Goal: Task Accomplishment & Management: Manage account settings

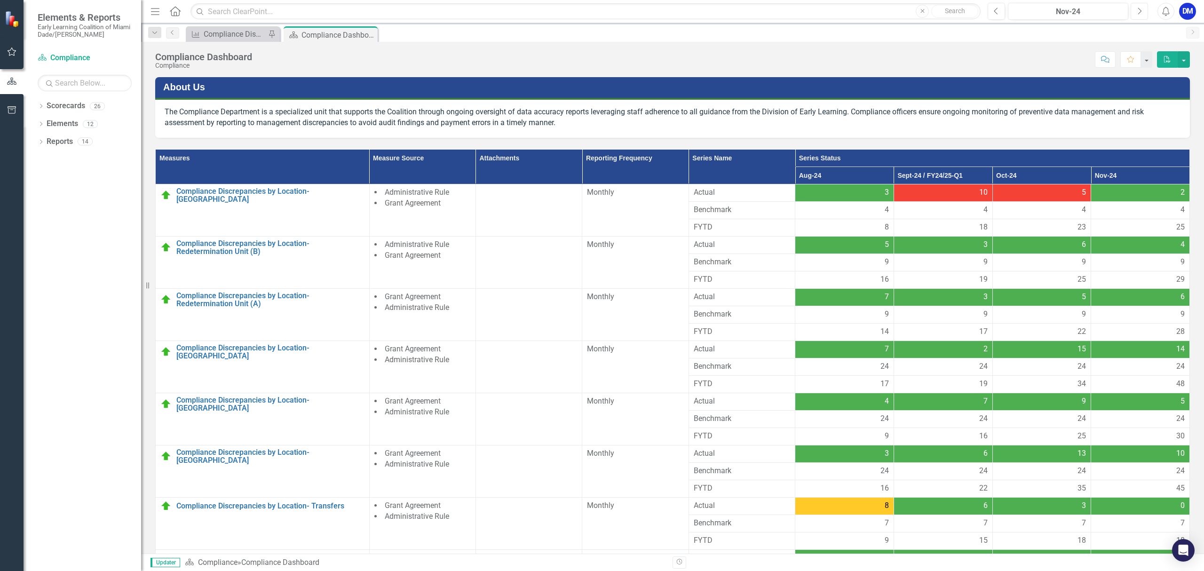
click at [1145, 16] on button "Next" at bounding box center [1139, 11] width 17 height 17
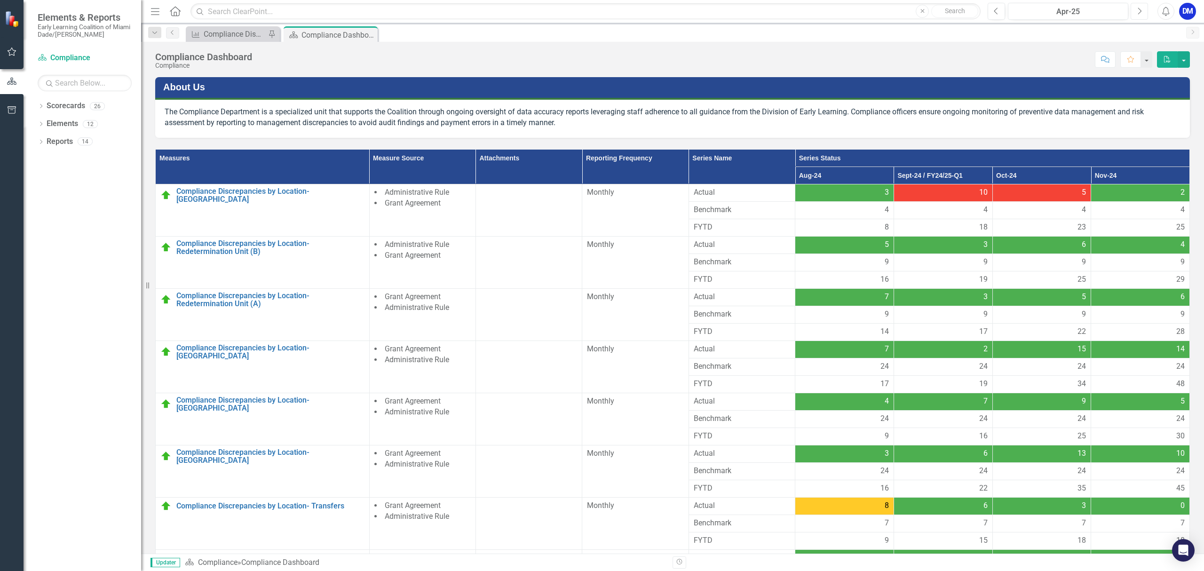
click at [1145, 16] on button "Next" at bounding box center [1139, 11] width 17 height 17
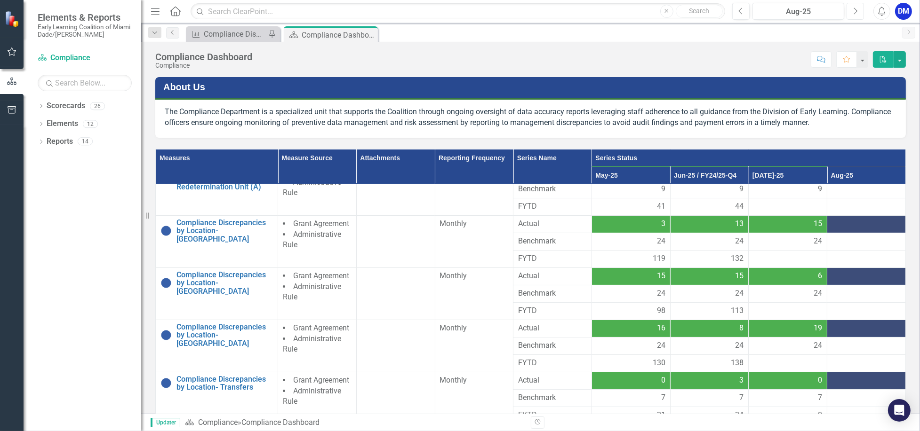
scroll to position [169, 0]
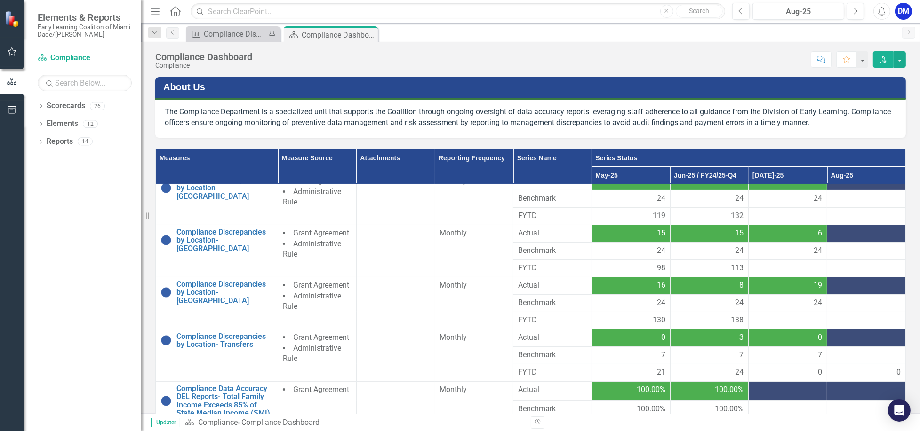
click at [839, 286] on div at bounding box center [866, 285] width 69 height 11
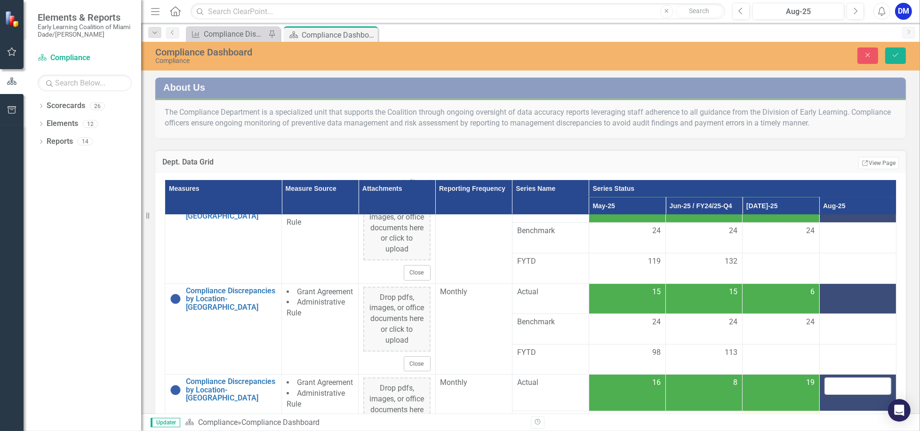
scroll to position [483, 0]
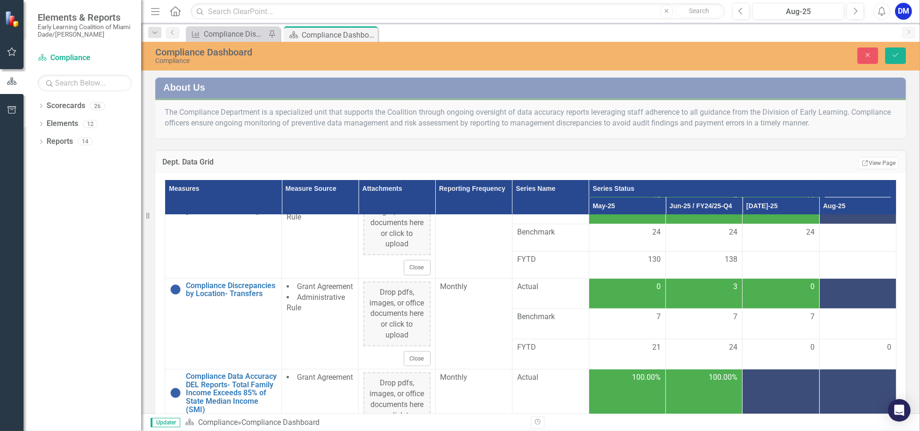
click at [852, 208] on input "number" at bounding box center [857, 199] width 67 height 17
type input "10"
click at [854, 252] on td at bounding box center [857, 237] width 77 height 27
click at [843, 252] on td at bounding box center [857, 237] width 77 height 27
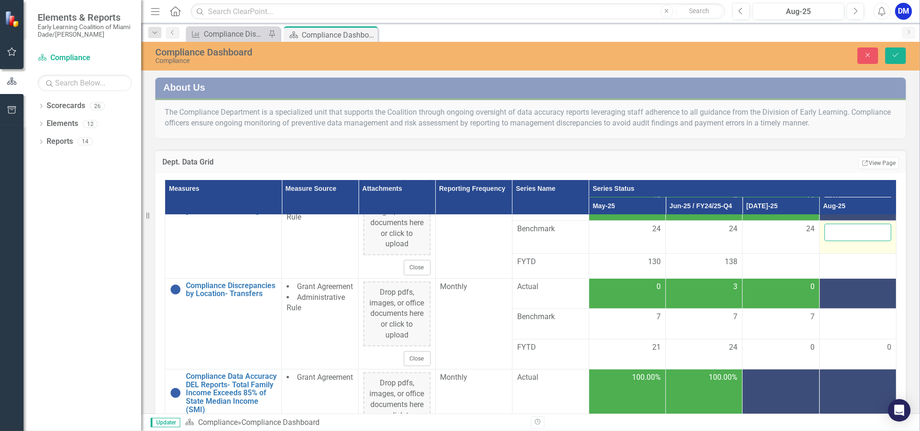
click at [841, 241] on input "number" at bounding box center [857, 232] width 67 height 17
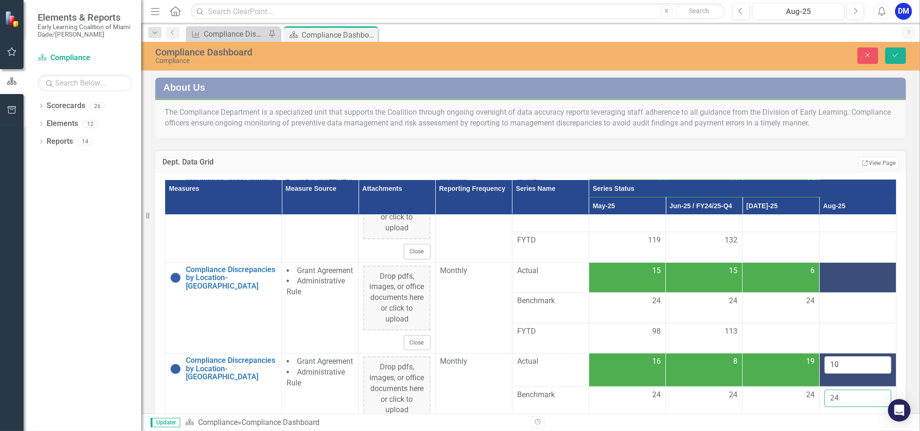
scroll to position [294, 0]
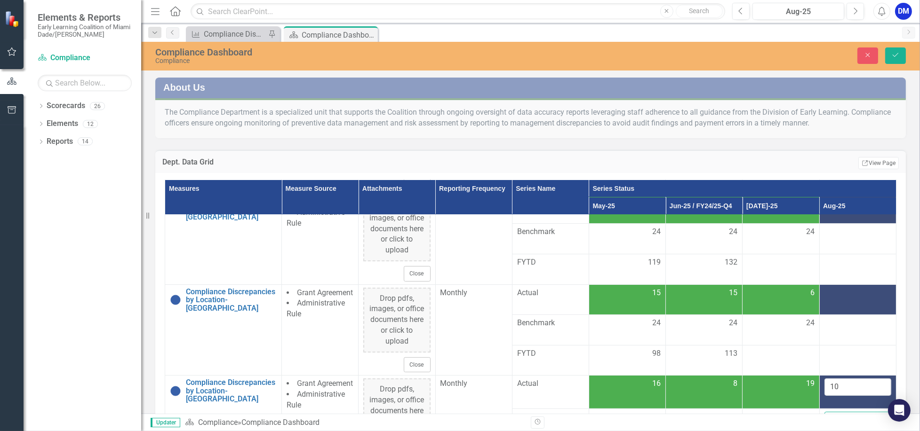
type input "24"
click at [833, 315] on td at bounding box center [857, 300] width 77 height 31
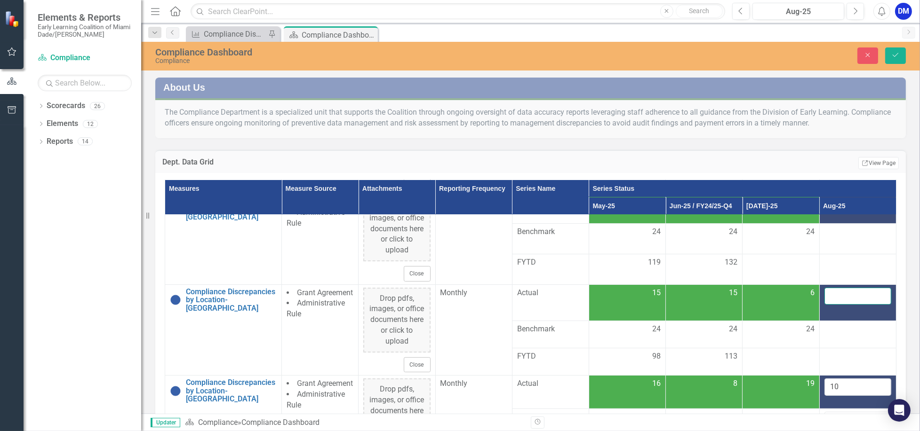
click at [833, 305] on input "number" at bounding box center [857, 296] width 67 height 17
type input "7"
click at [842, 335] on div at bounding box center [857, 329] width 67 height 11
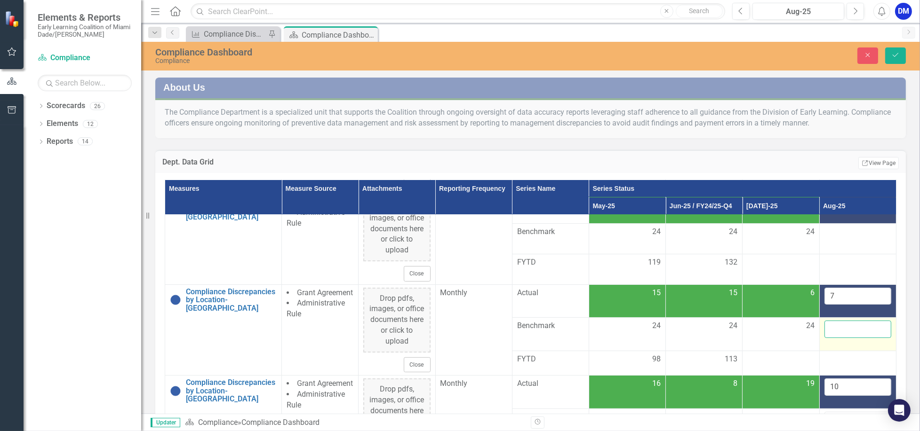
click at [842, 338] on input "number" at bounding box center [857, 329] width 67 height 17
type input "24"
click at [845, 224] on td at bounding box center [857, 208] width 77 height 31
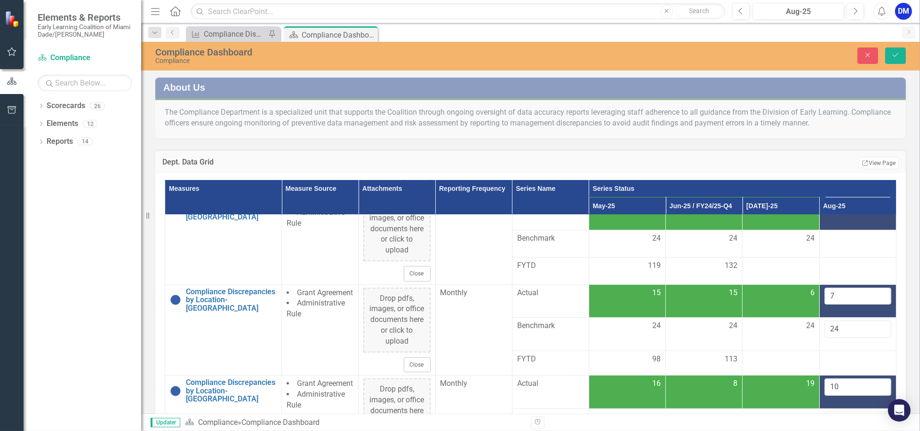
click at [842, 214] on input "number" at bounding box center [857, 205] width 67 height 17
type input "11"
click at [842, 245] on div at bounding box center [857, 238] width 67 height 11
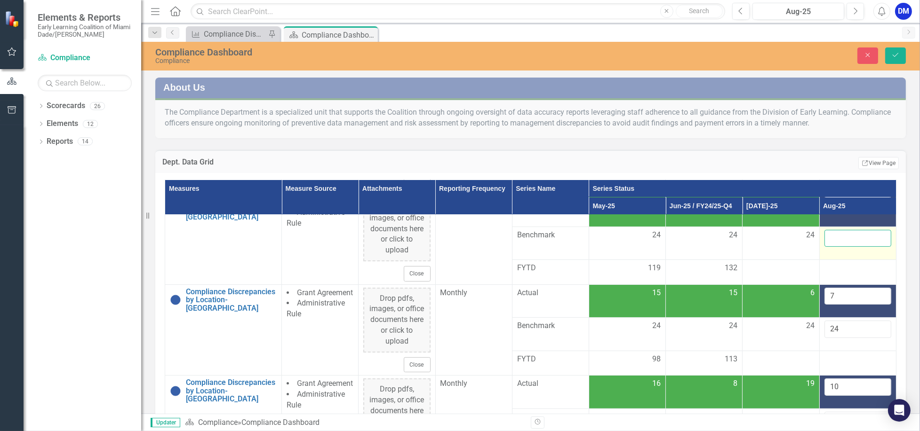
click at [842, 247] on input "number" at bounding box center [857, 238] width 67 height 17
type input "24"
click at [768, 274] on div at bounding box center [780, 268] width 67 height 11
click at [778, 274] on div at bounding box center [780, 268] width 67 height 11
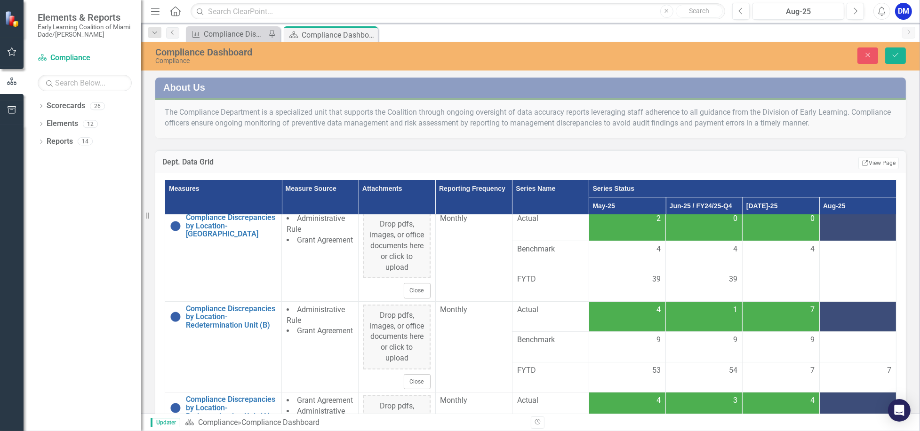
scroll to position [0, 0]
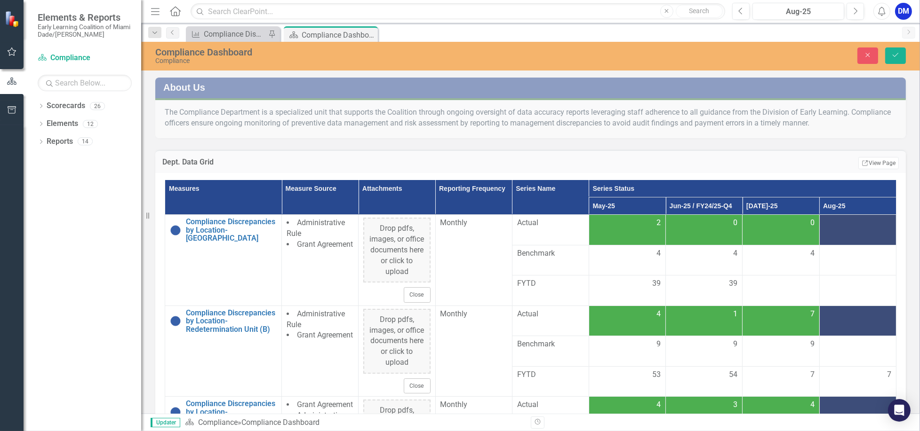
click at [850, 237] on td at bounding box center [857, 230] width 77 height 31
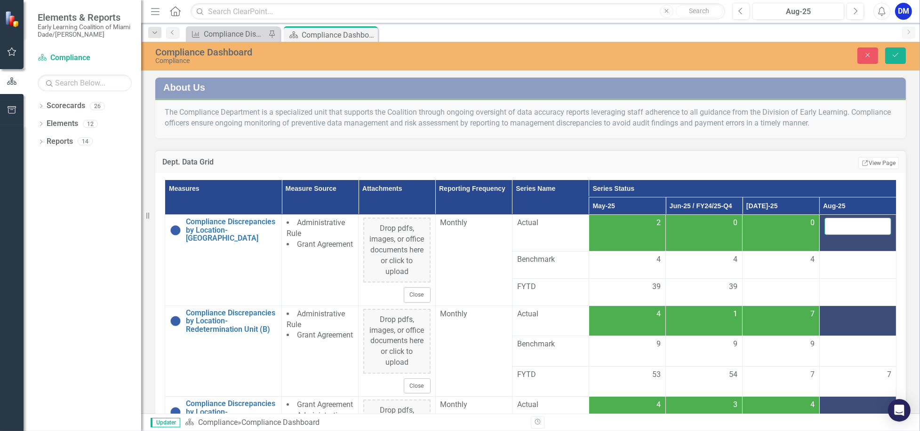
click at [841, 228] on input "number" at bounding box center [857, 226] width 67 height 17
type input "0"
click at [839, 257] on td at bounding box center [857, 265] width 77 height 27
click at [836, 262] on div at bounding box center [857, 260] width 67 height 11
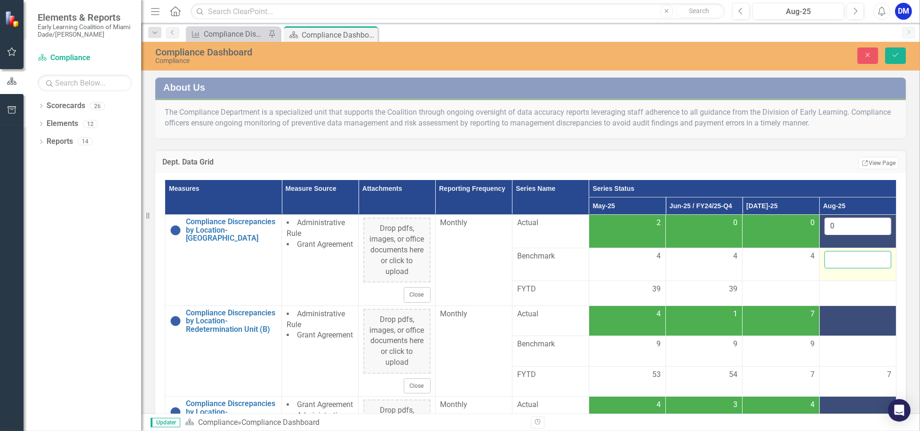
click at [835, 264] on input "number" at bounding box center [857, 259] width 67 height 17
type input "4"
click at [848, 320] on div at bounding box center [857, 314] width 67 height 11
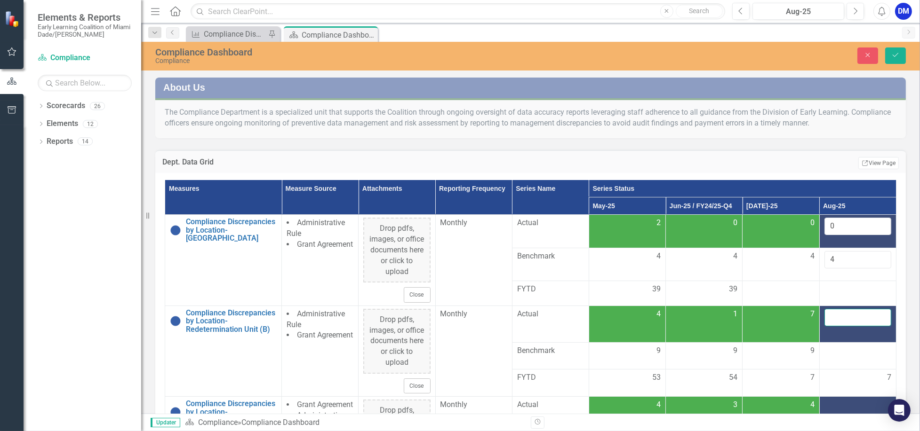
click at [848, 326] on input "number" at bounding box center [857, 317] width 67 height 17
type input "8"
click at [854, 357] on div at bounding box center [857, 351] width 67 height 11
click at [839, 359] on input "number" at bounding box center [857, 350] width 67 height 17
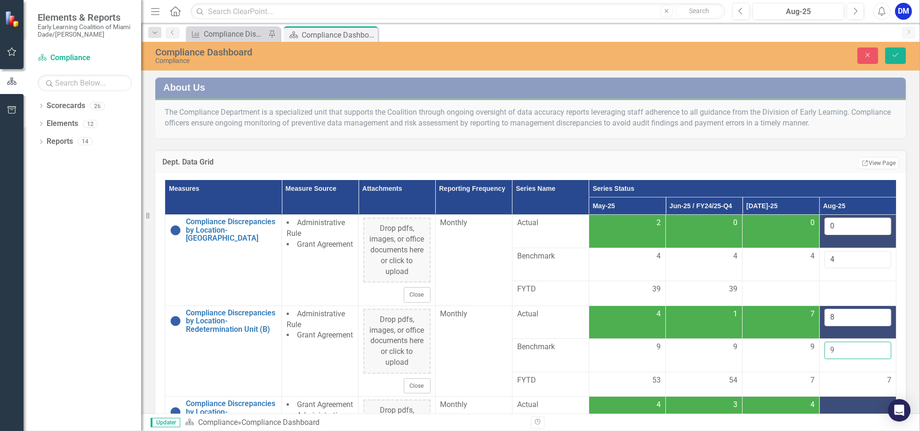
type input "9"
